Goal: Find specific page/section: Find specific page/section

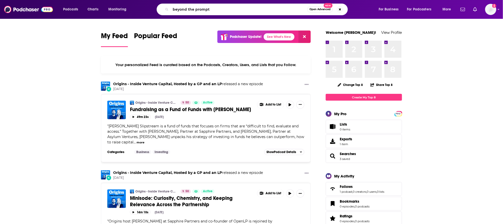
type input "beyond the prompt"
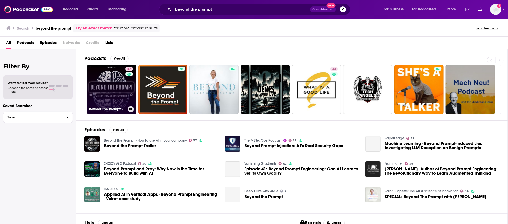
click at [108, 89] on link "57 Beyond The Prompt - How to use AI in your company" at bounding box center [111, 89] width 49 height 49
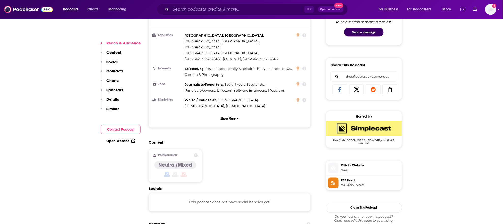
scroll to position [288, 0]
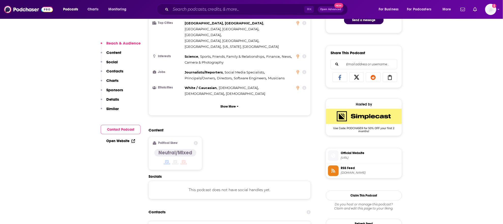
scroll to position [346, 0]
